Goal: Task Accomplishment & Management: Manage account settings

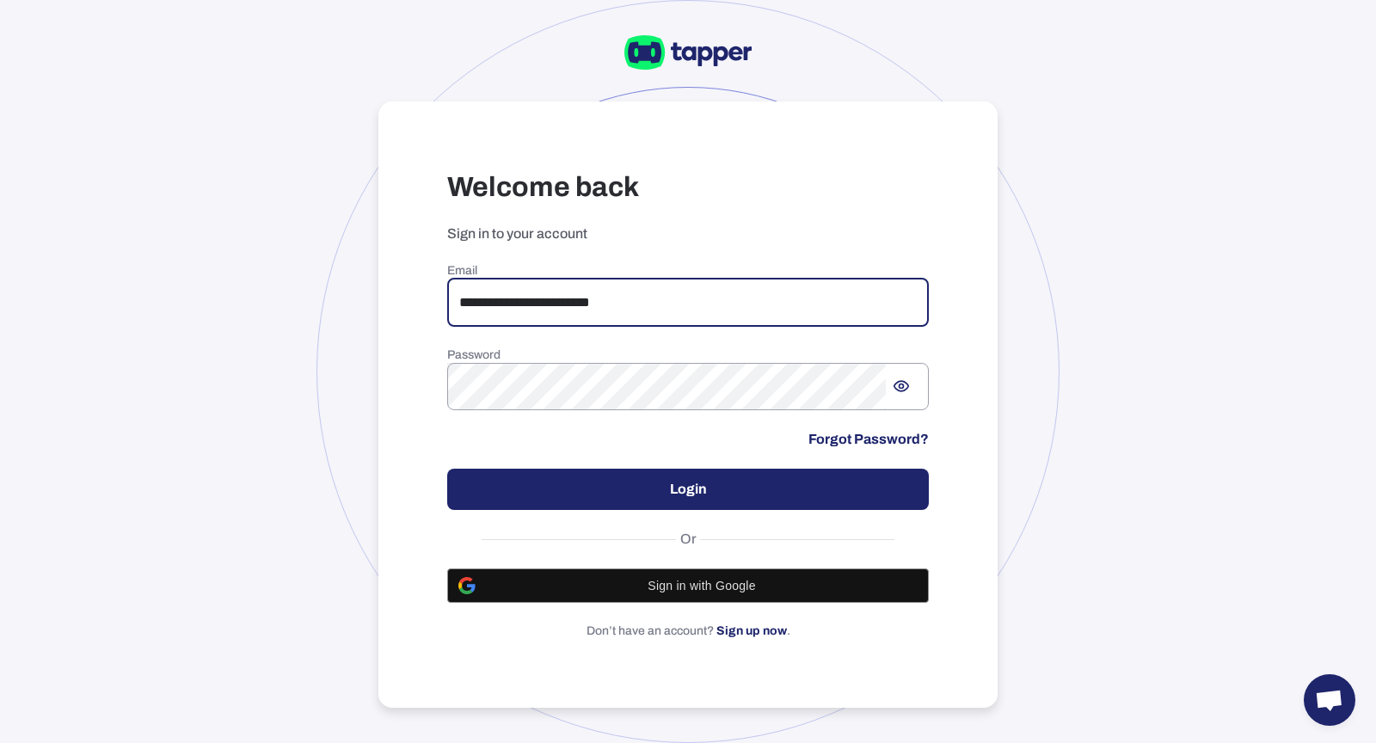
click at [605, 480] on button "Login" at bounding box center [688, 489] width 482 height 41
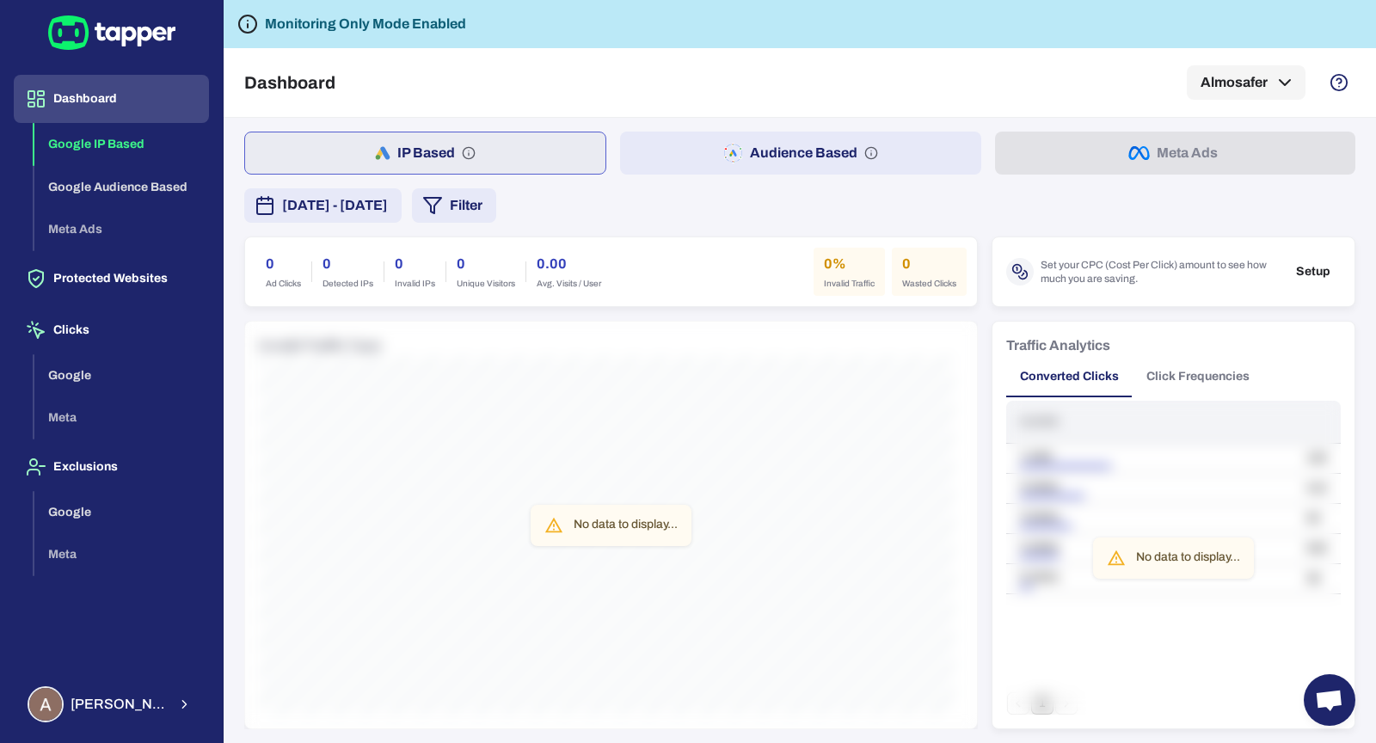
click at [860, 160] on button "Audience Based" at bounding box center [800, 153] width 360 height 43
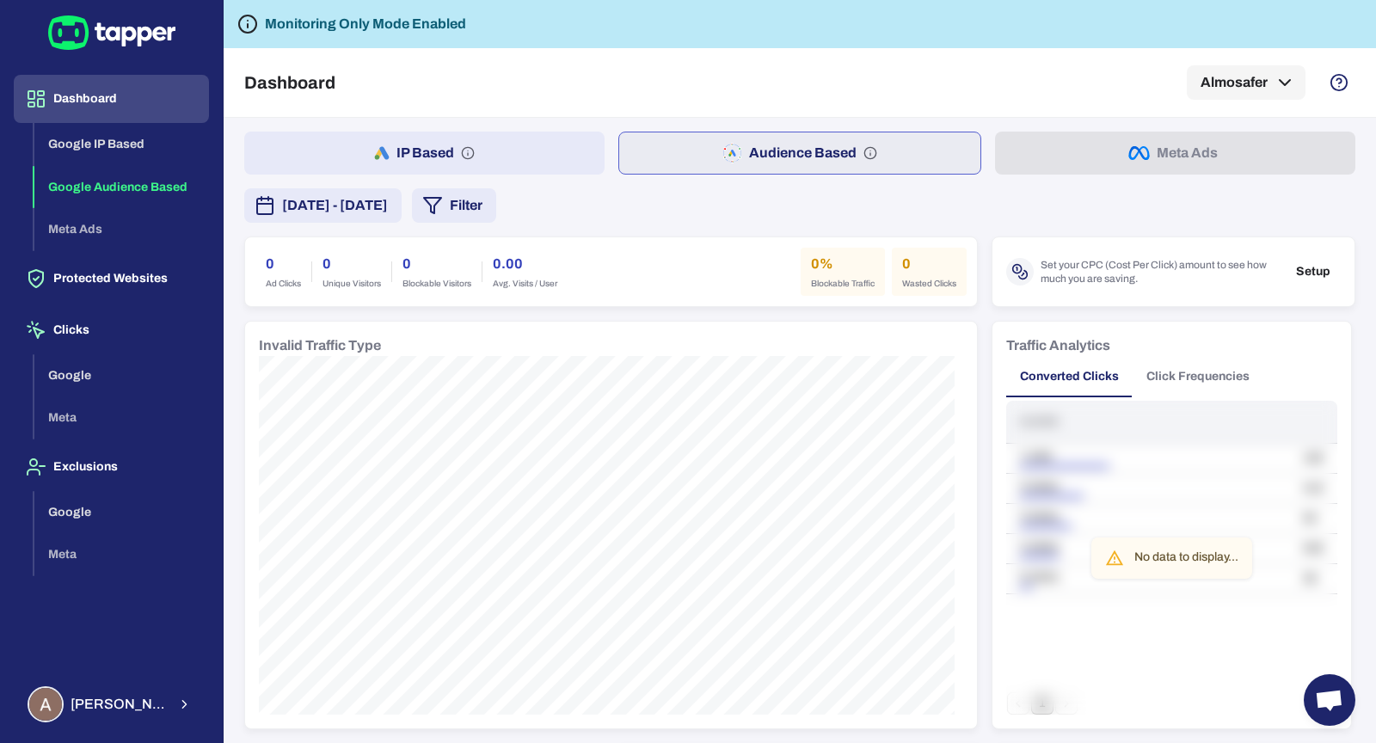
click at [470, 171] on button "IP Based" at bounding box center [424, 153] width 360 height 43
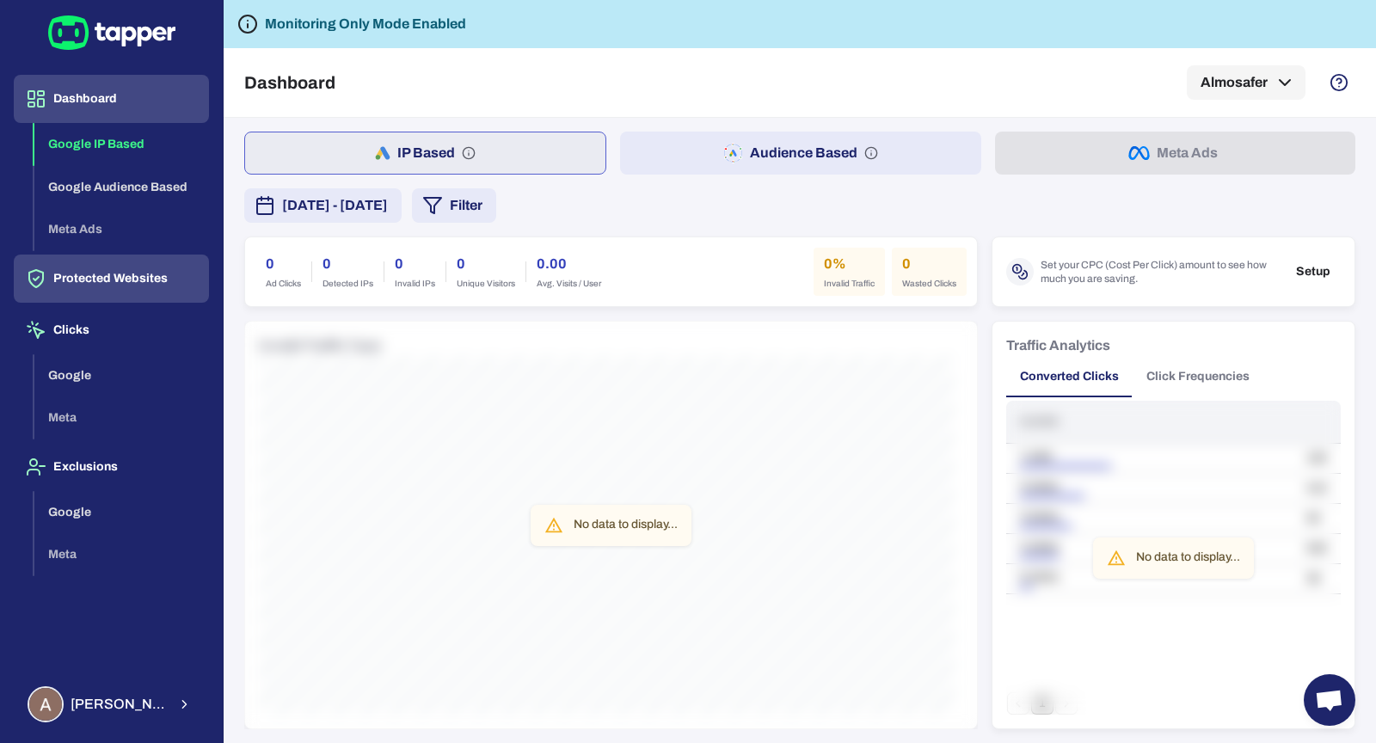
click at [105, 273] on button "Protected Websites" at bounding box center [111, 279] width 195 height 48
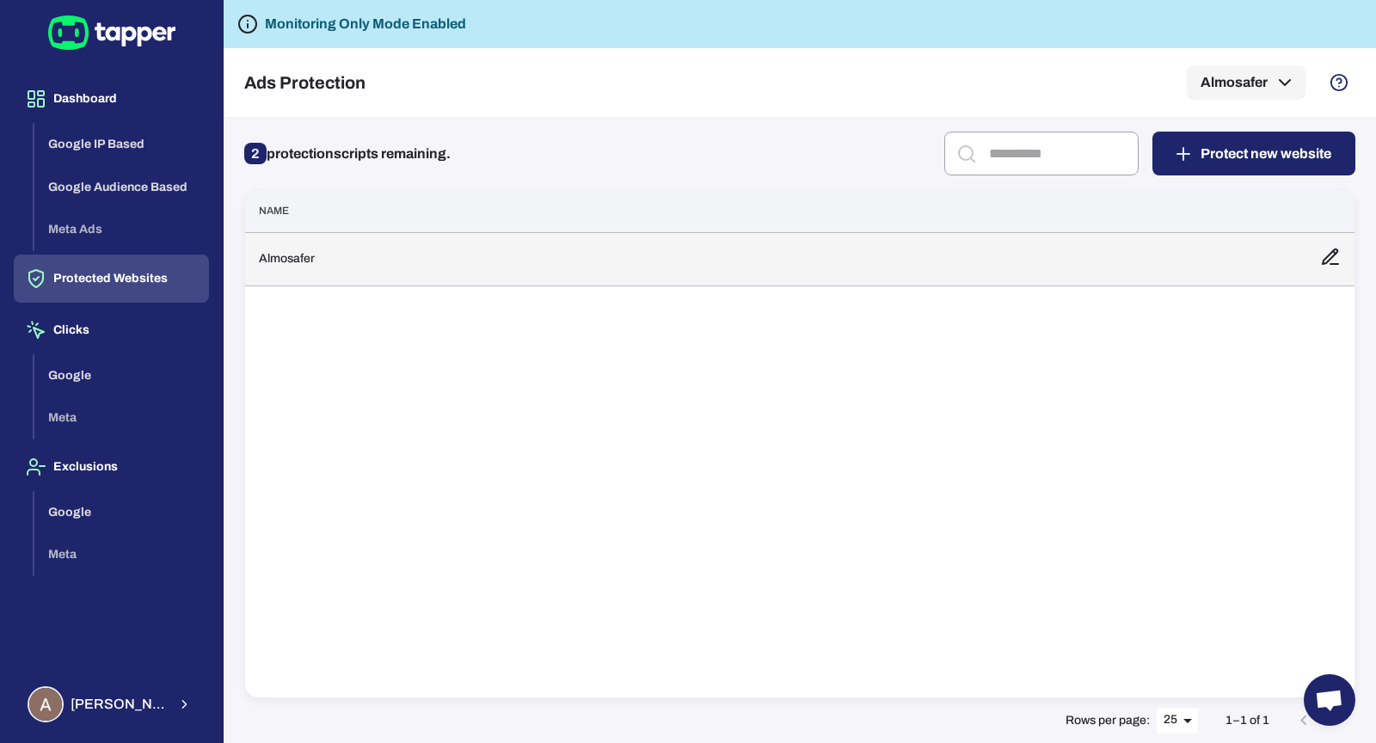
click at [508, 246] on td "Almosafer" at bounding box center [775, 258] width 1061 height 53
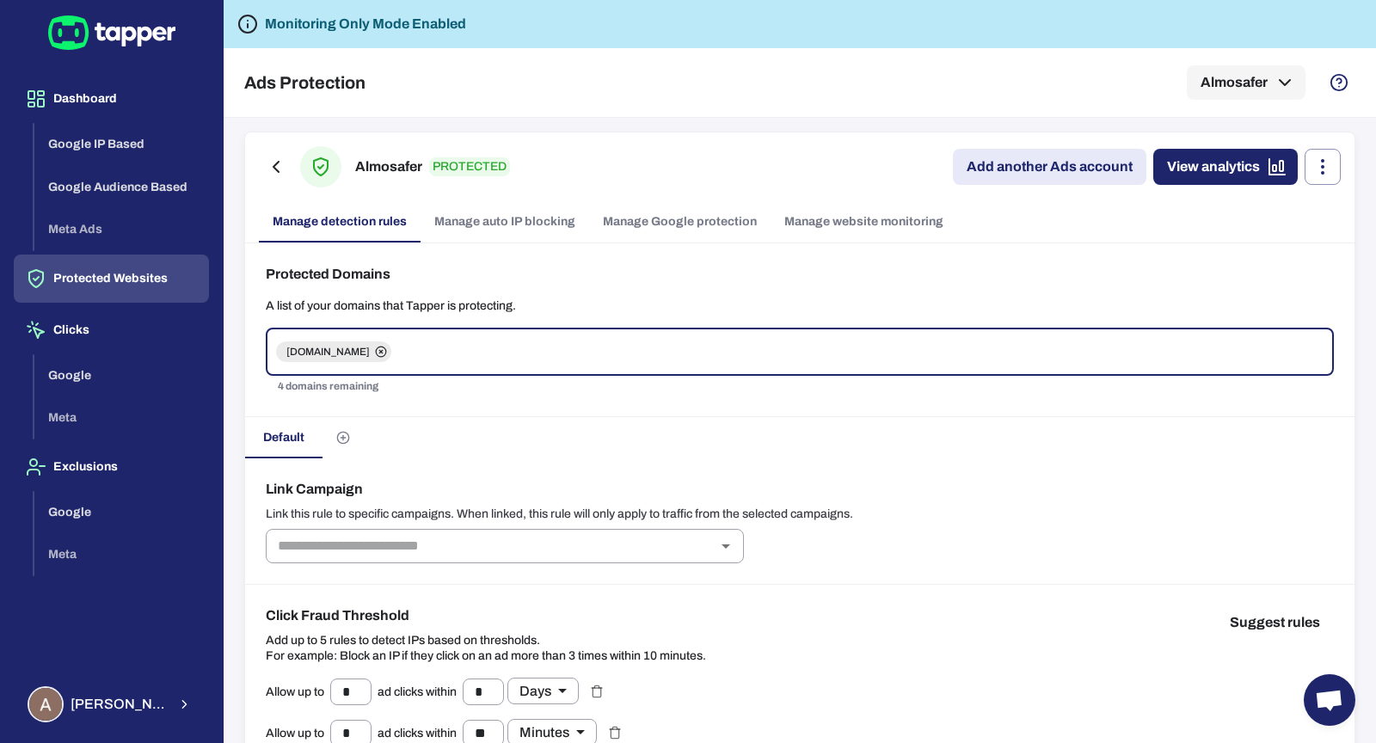
click at [635, 220] on link "Manage Google protection" at bounding box center [679, 221] width 181 height 41
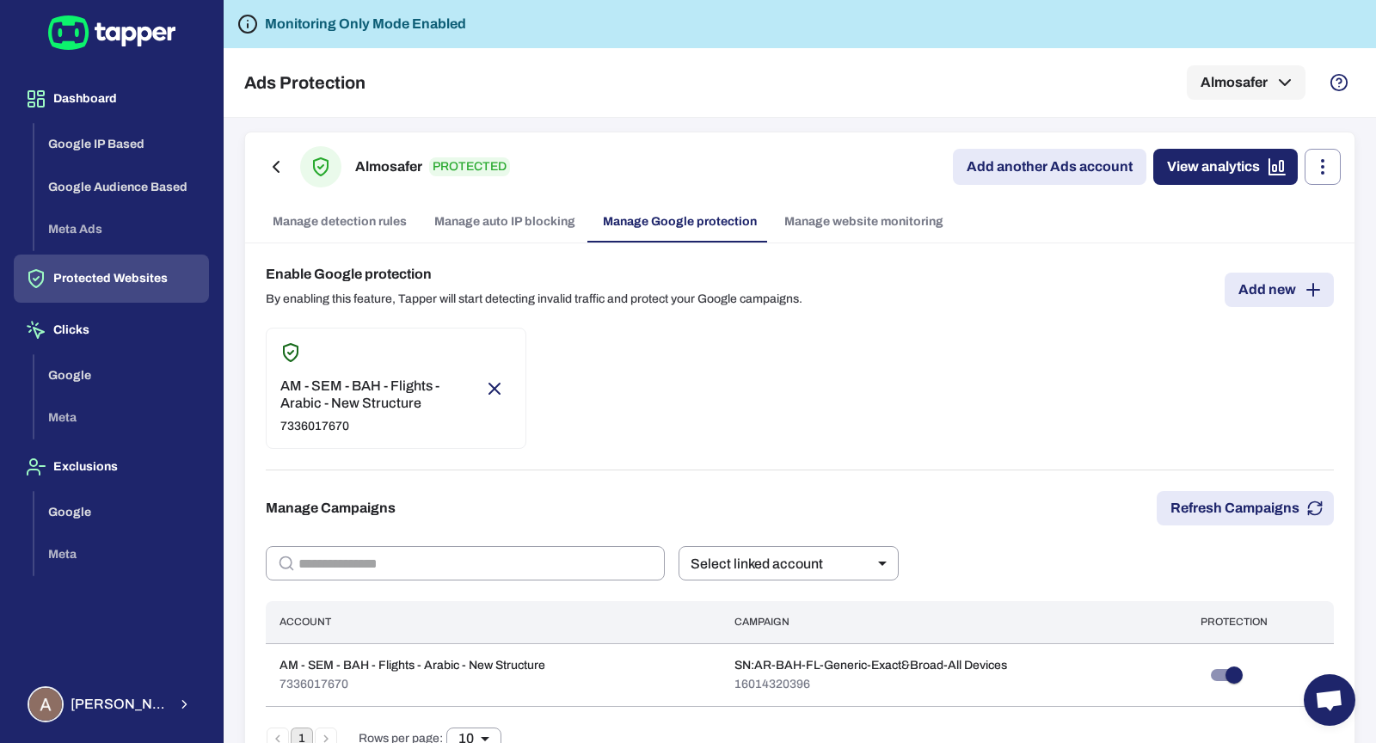
click at [816, 207] on link "Manage website monitoring" at bounding box center [863, 221] width 187 height 41
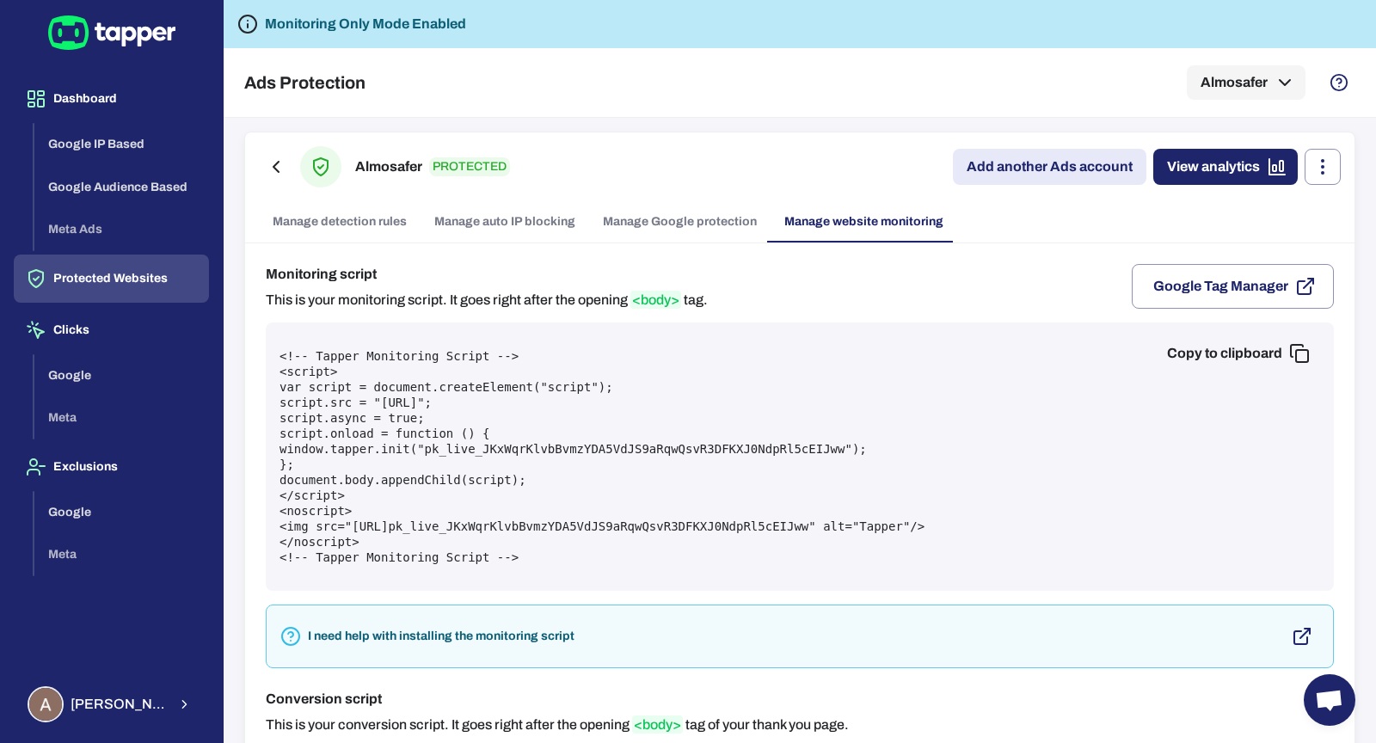
click at [703, 220] on link "Manage Google protection" at bounding box center [679, 221] width 181 height 41
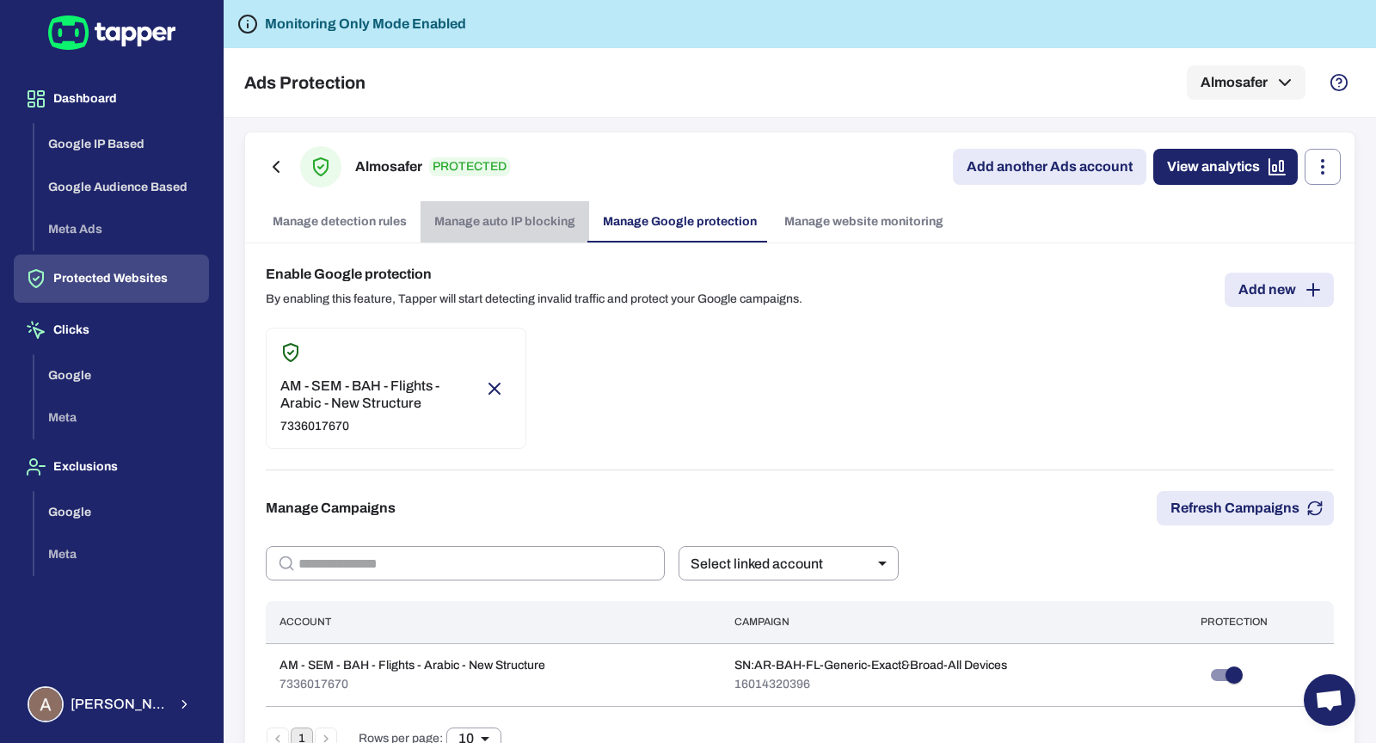
click at [553, 216] on link "Manage auto IP blocking" at bounding box center [504, 221] width 169 height 41
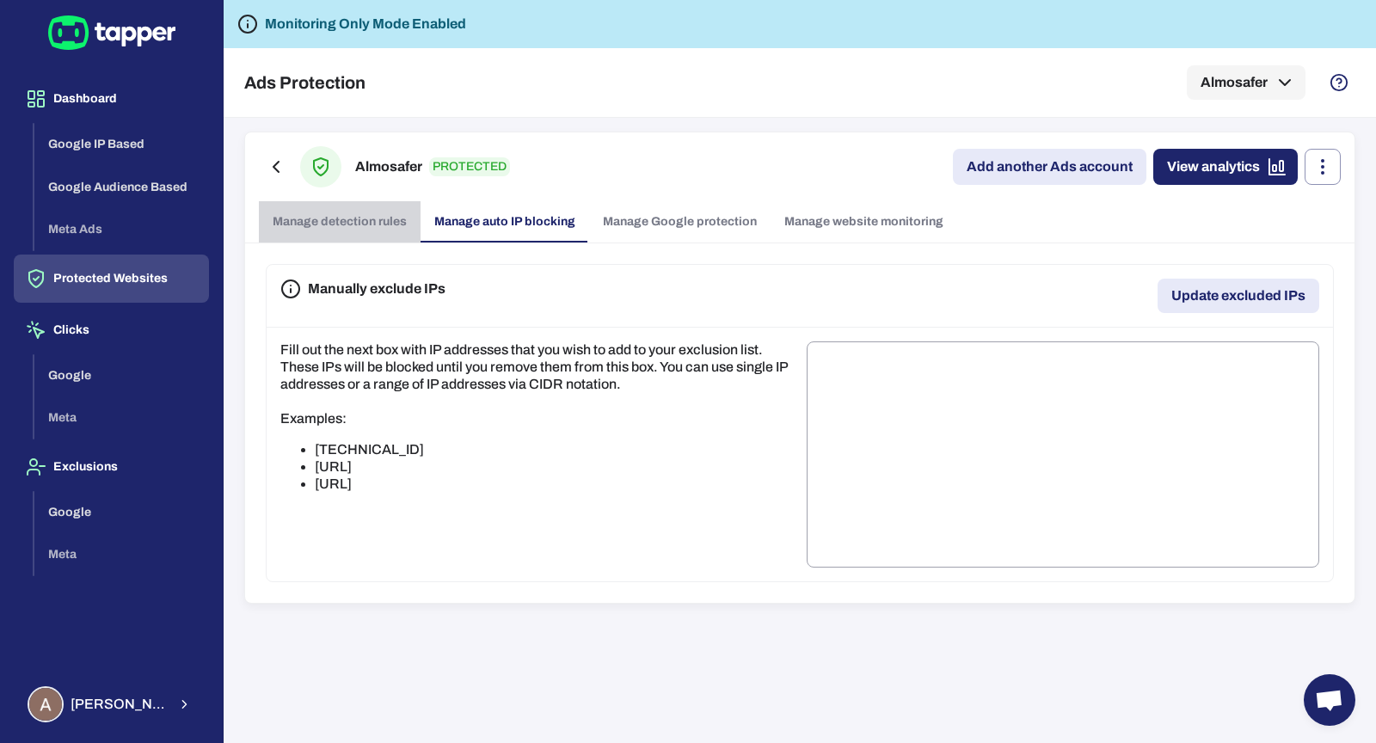
click at [354, 232] on link "Manage detection rules" at bounding box center [340, 221] width 162 height 41
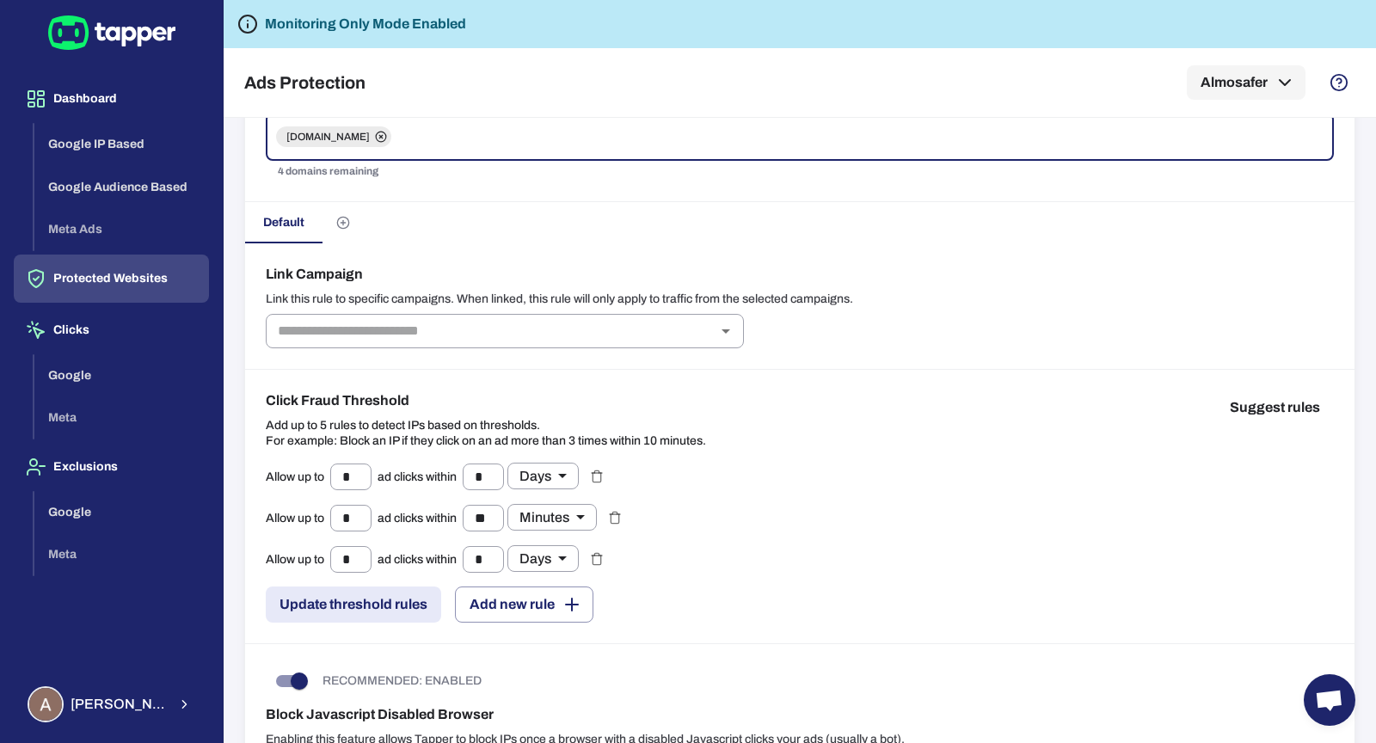
scroll to position [62, 0]
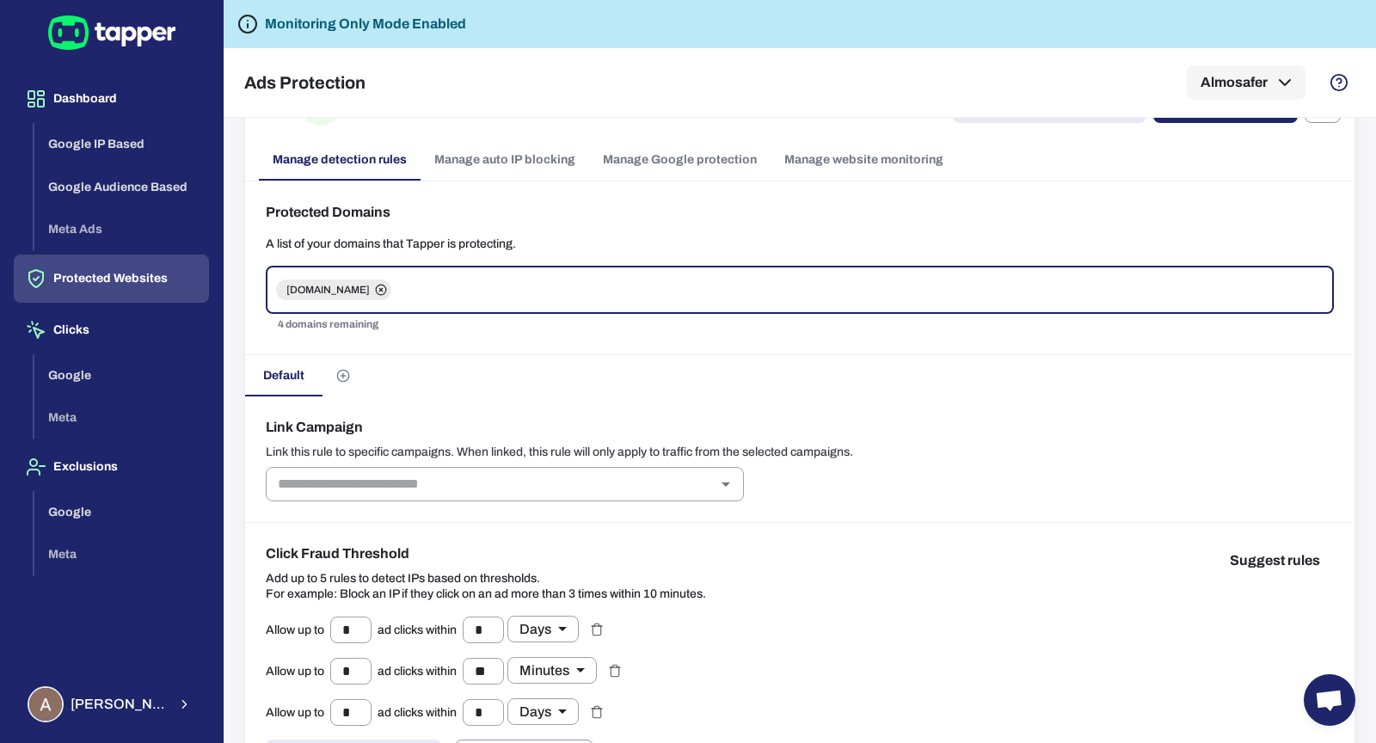
click at [675, 156] on link "Manage Google protection" at bounding box center [679, 159] width 181 height 41
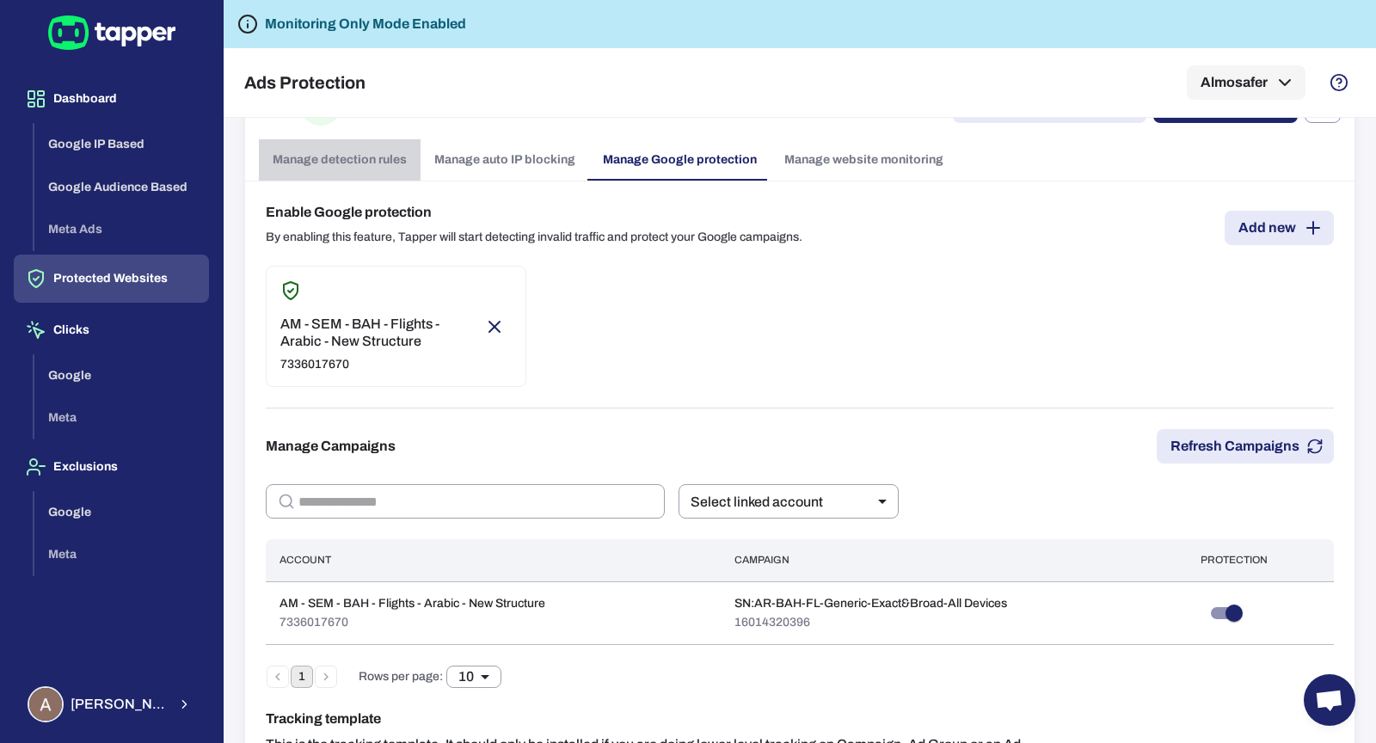
click at [355, 164] on link "Manage detection rules" at bounding box center [340, 159] width 162 height 41
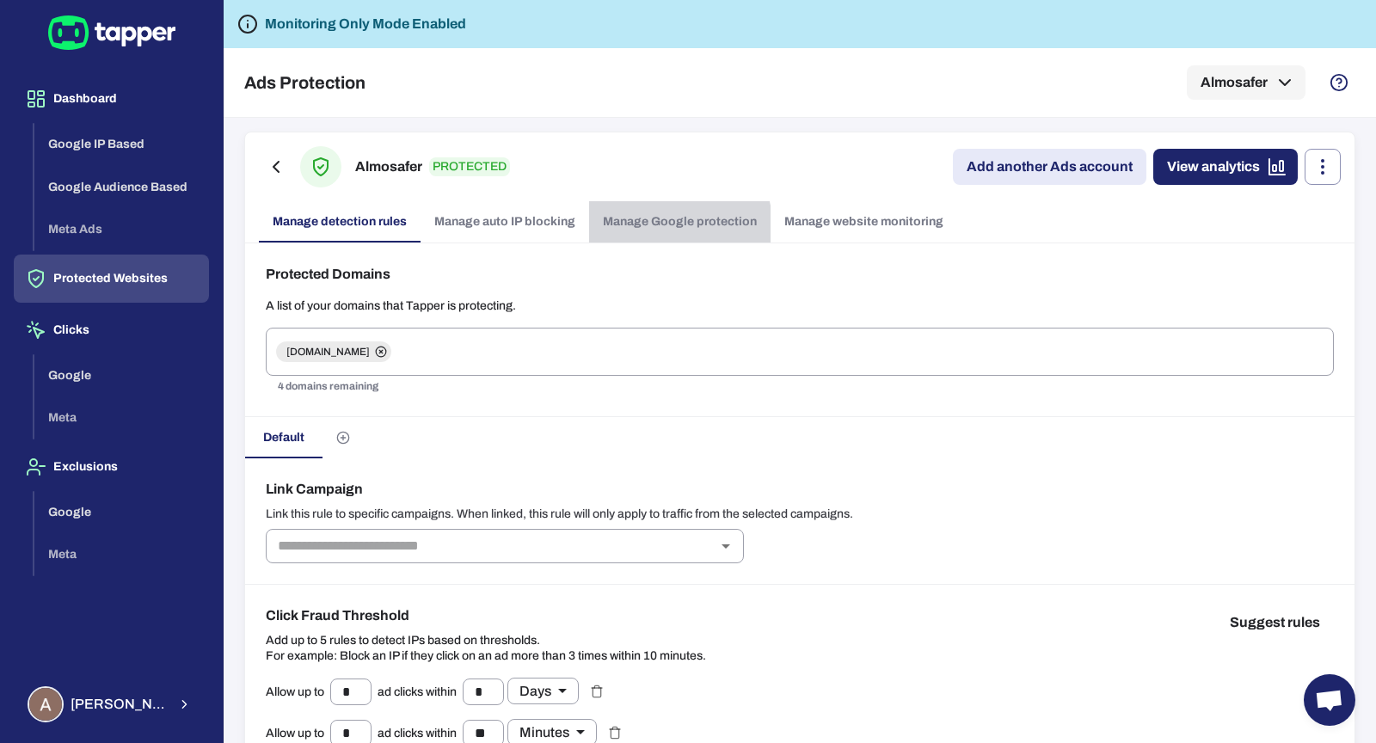
click at [648, 230] on link "Manage Google protection" at bounding box center [679, 221] width 181 height 41
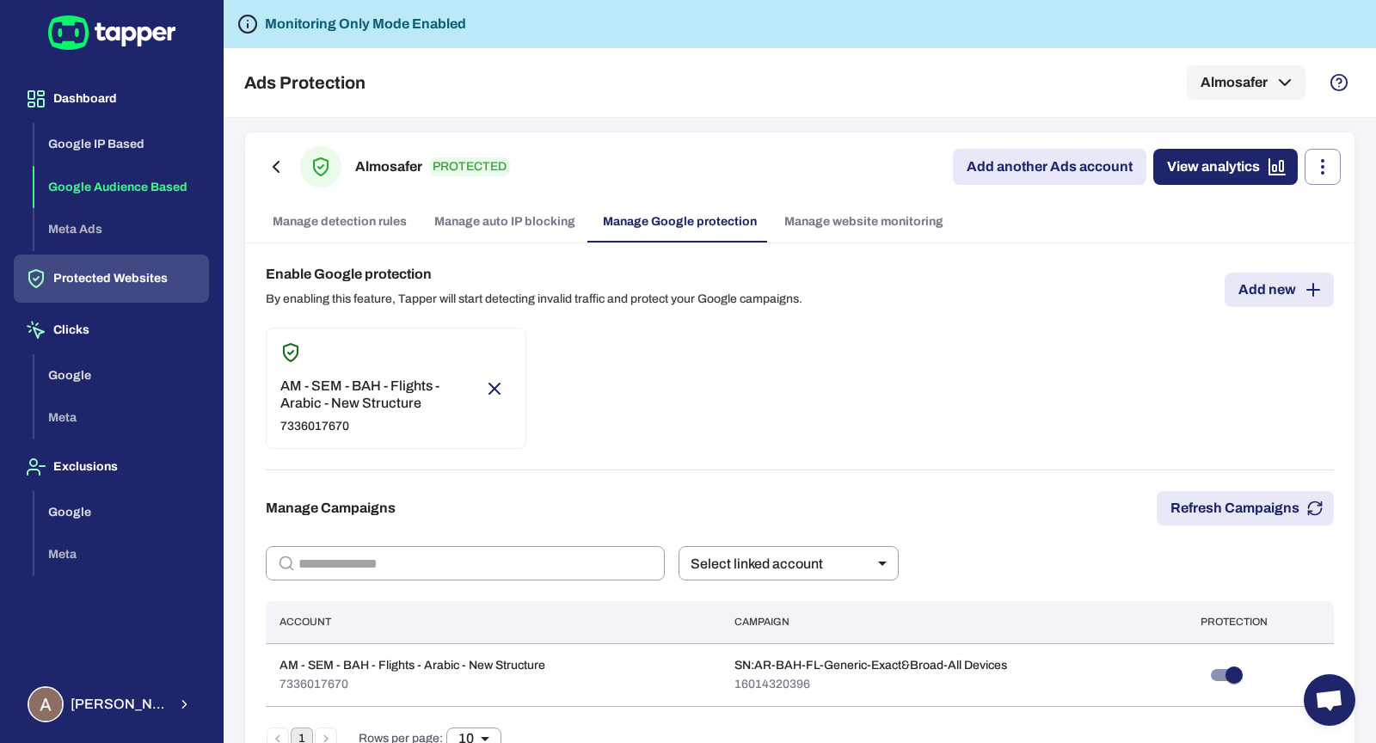
click at [120, 180] on button "Google Audience Based" at bounding box center [121, 187] width 175 height 43
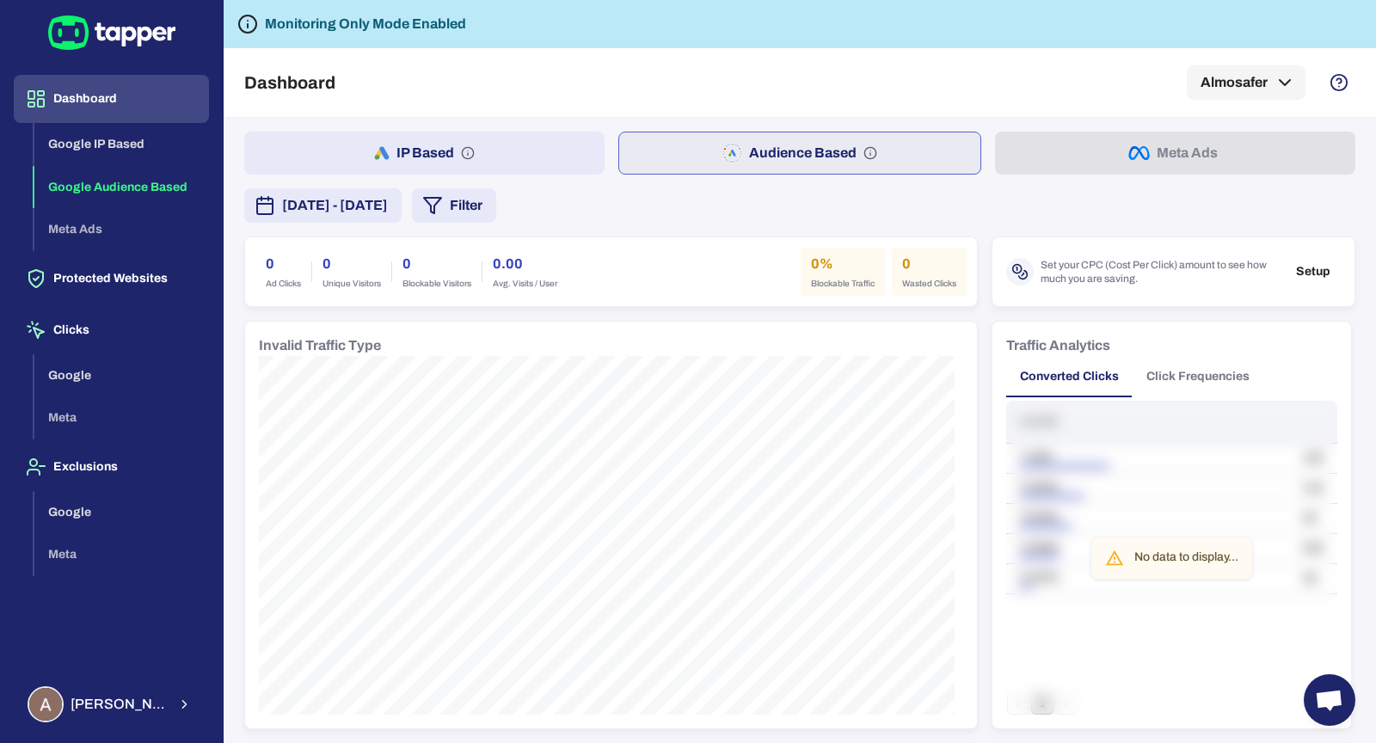
click at [481, 165] on button "IP Based" at bounding box center [424, 153] width 360 height 43
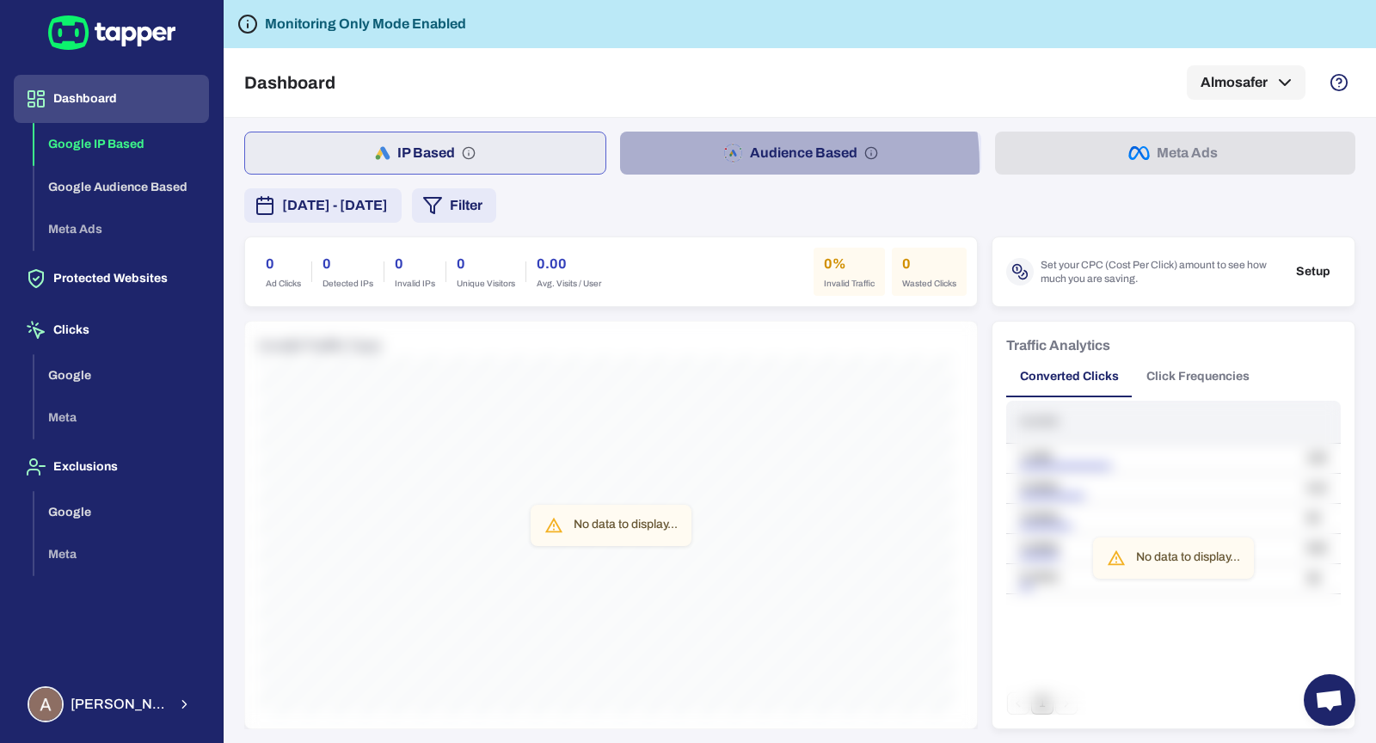
click at [731, 165] on button "Audience Based" at bounding box center [800, 153] width 360 height 43
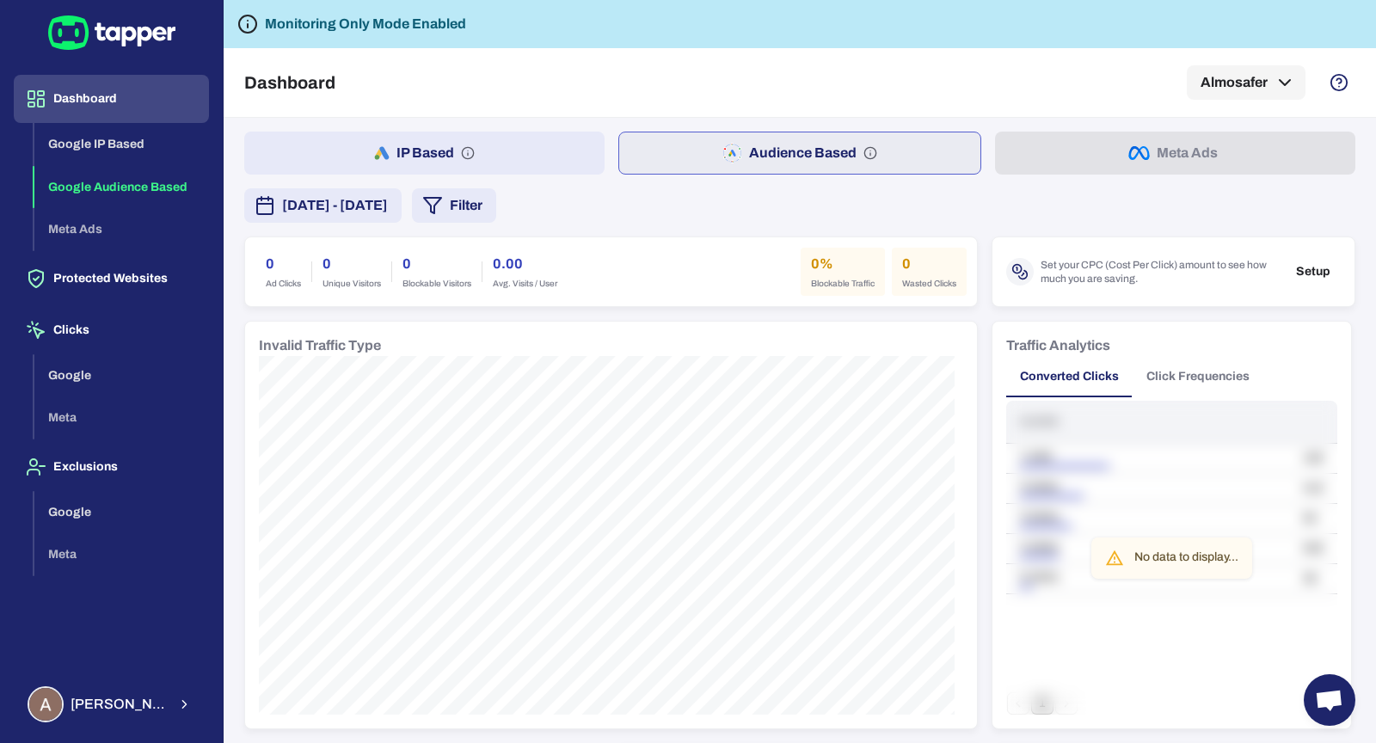
click at [387, 165] on button "IP Based" at bounding box center [424, 153] width 360 height 43
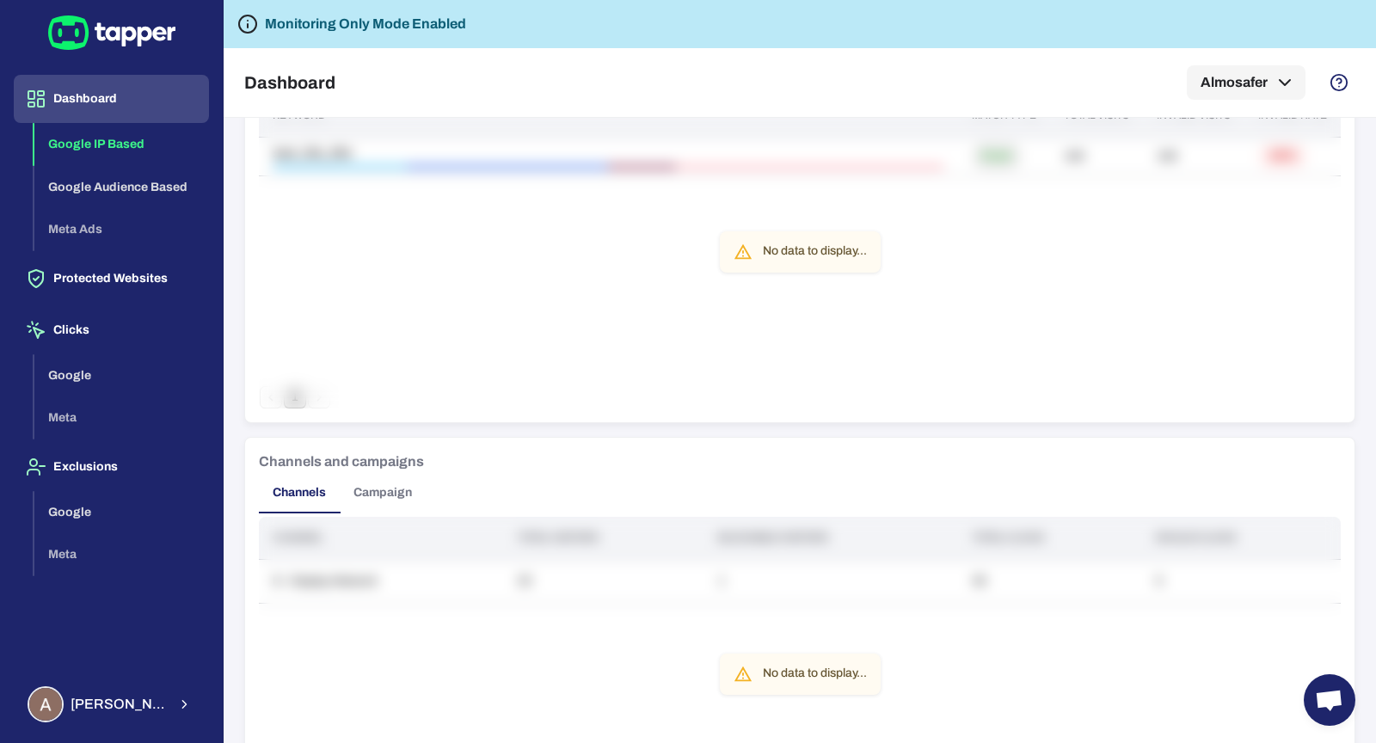
scroll to position [1264, 0]
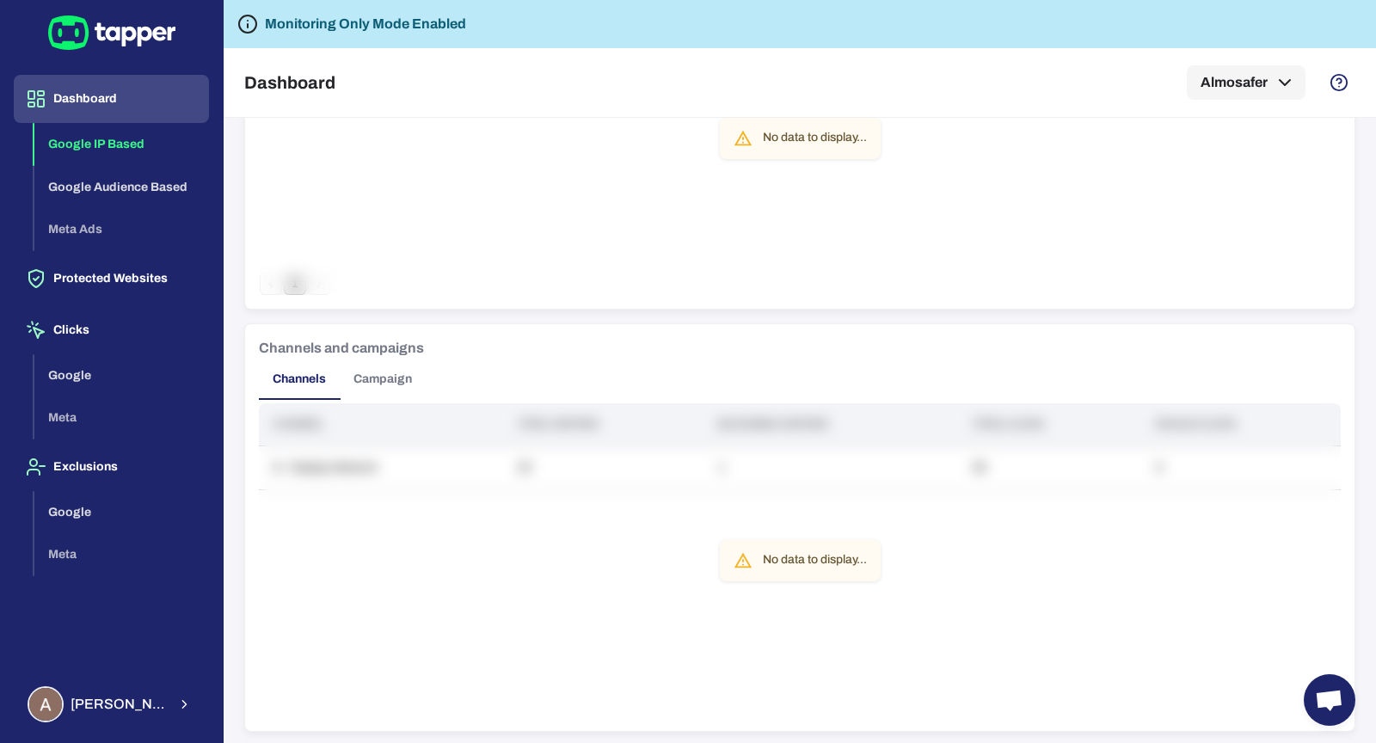
click at [411, 370] on button "Campaign" at bounding box center [383, 379] width 86 height 41
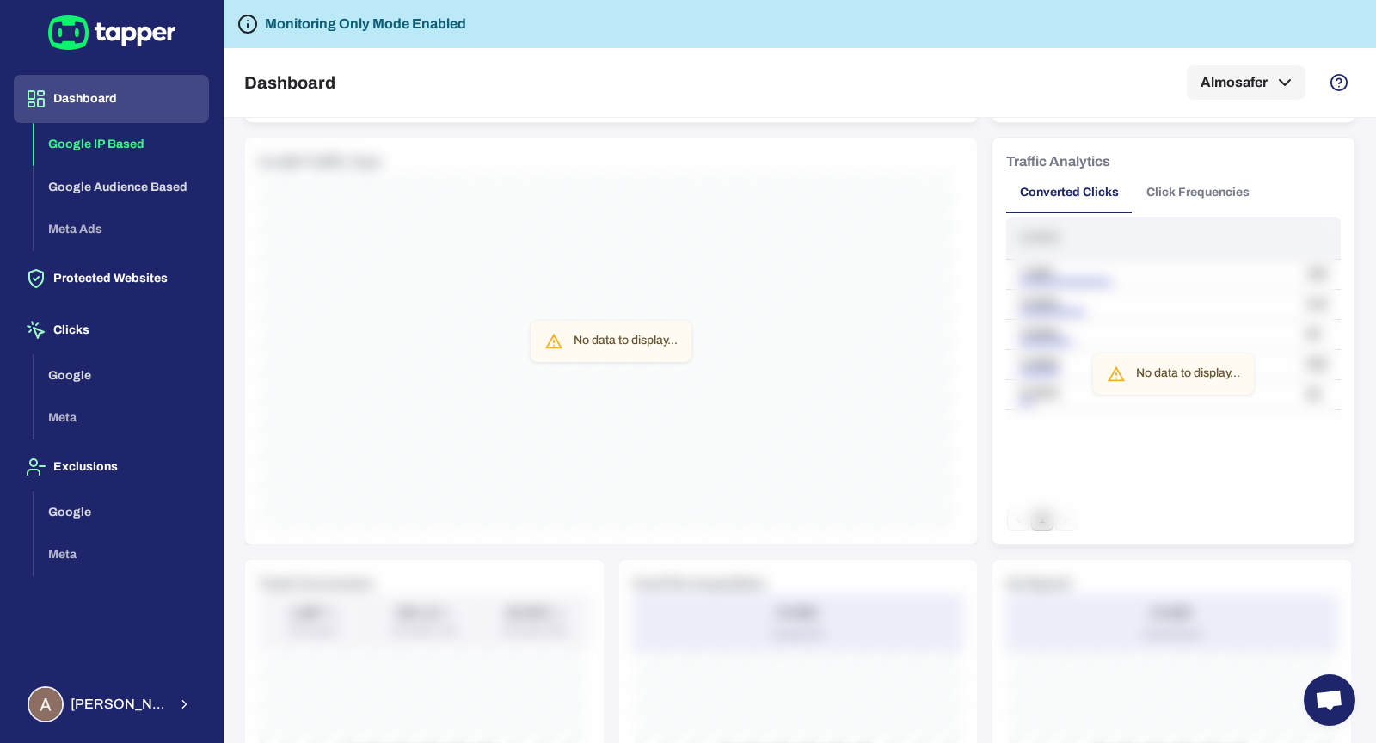
scroll to position [0, 0]
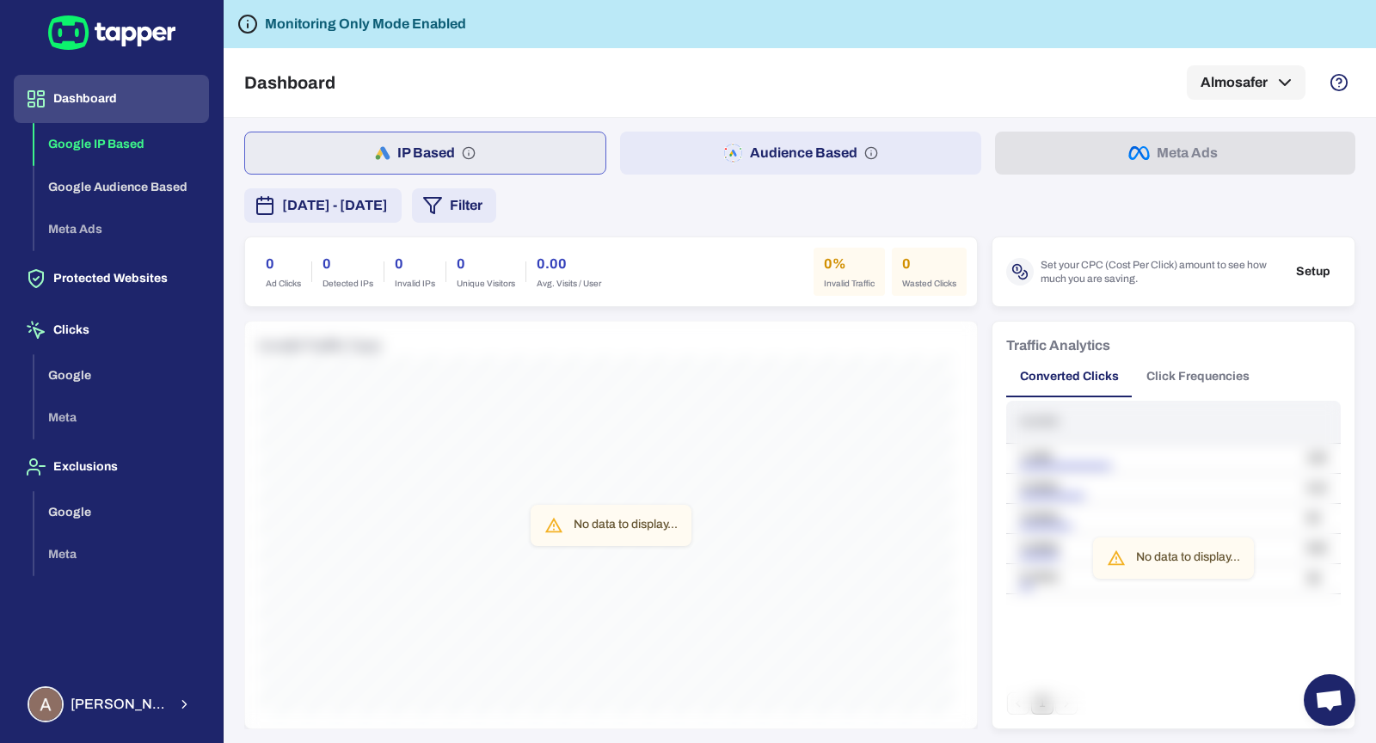
click at [697, 144] on button "Audience Based" at bounding box center [800, 153] width 360 height 43
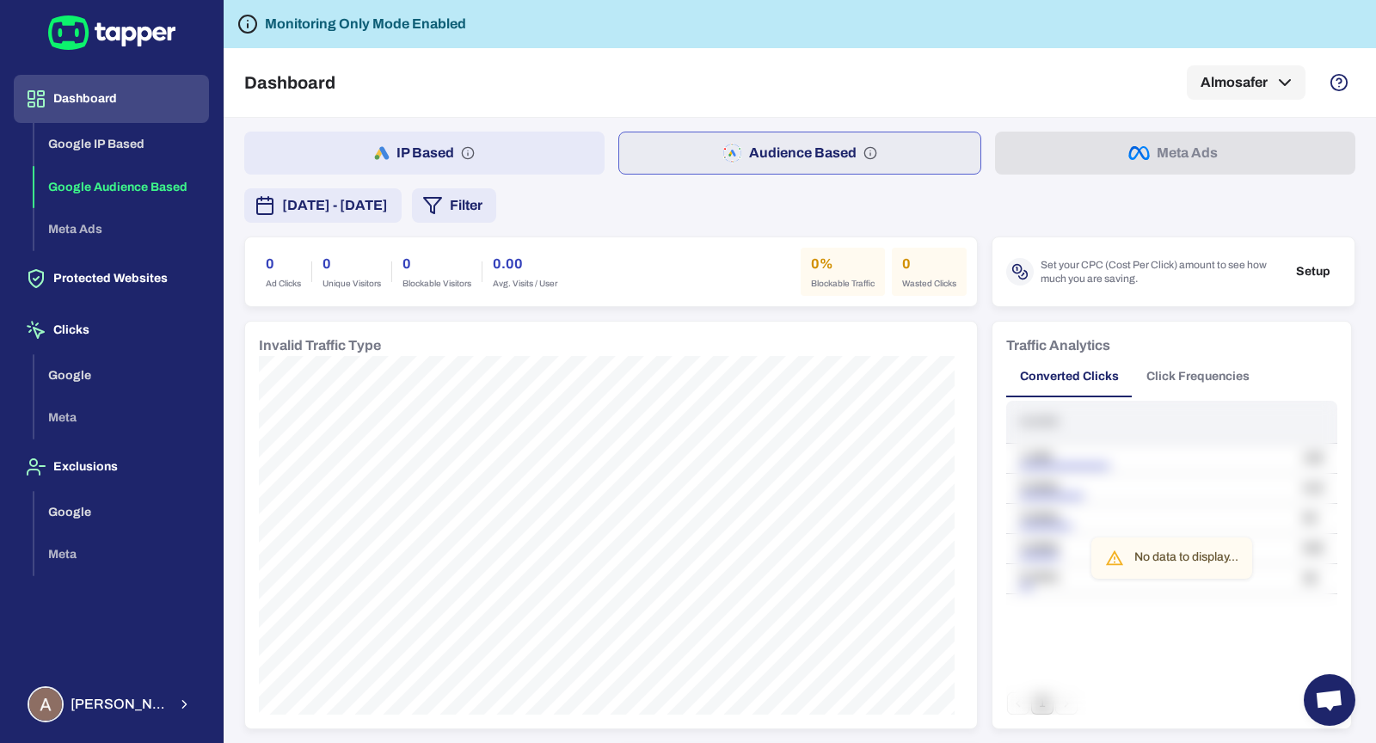
click at [139, 734] on div "Dashboard Google IP Based Google Audience Based Meta Ads Protected Websites Cli…" at bounding box center [111, 371] width 223 height 743
click at [140, 706] on span "Ahmed Sobih" at bounding box center [119, 704] width 96 height 17
click at [298, 703] on p "Logout" at bounding box center [285, 701] width 45 height 17
